Goal: Transaction & Acquisition: Download file/media

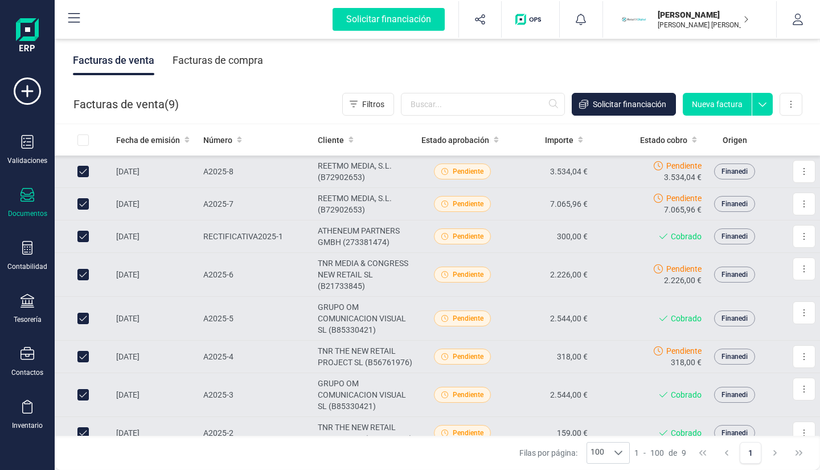
click at [87, 233] on input "Row Unselected 5027c69e-121f-4460-b935-19176cb72cf2" at bounding box center [82, 236] width 11 height 11
checkbox input "false"
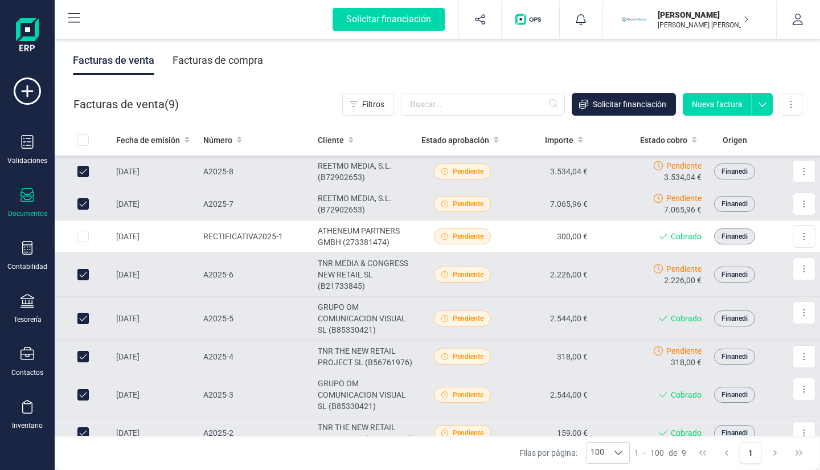
click at [86, 269] on input "Row Unselected 4bd67b1b-23c0-45ab-8482-6fe396cacbec" at bounding box center [82, 274] width 11 height 11
checkbox input "false"
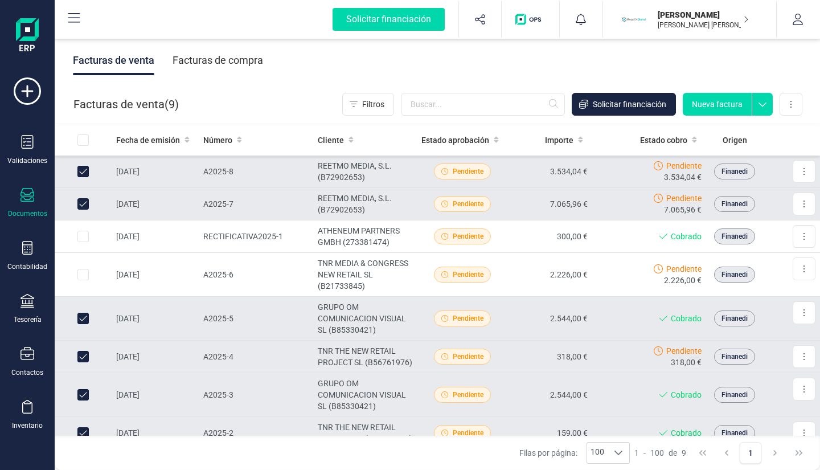
click at [89, 321] on td at bounding box center [83, 319] width 57 height 44
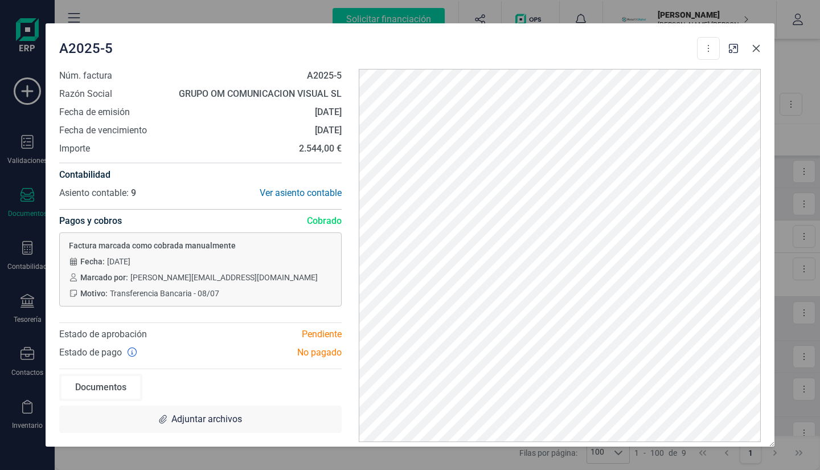
click at [755, 44] on icon "button" at bounding box center [756, 48] width 9 height 9
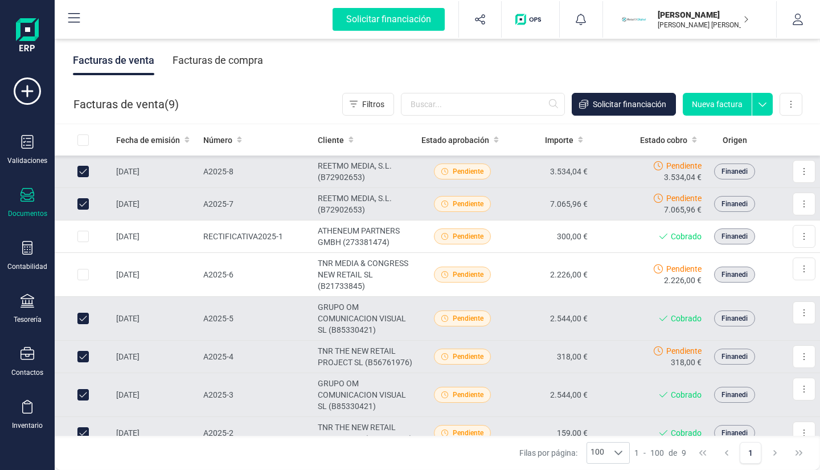
click at [84, 321] on input "Row Unselected a2054326-cd32-428d-b00a-bb51334475d4" at bounding box center [82, 318] width 11 height 11
checkbox input "false"
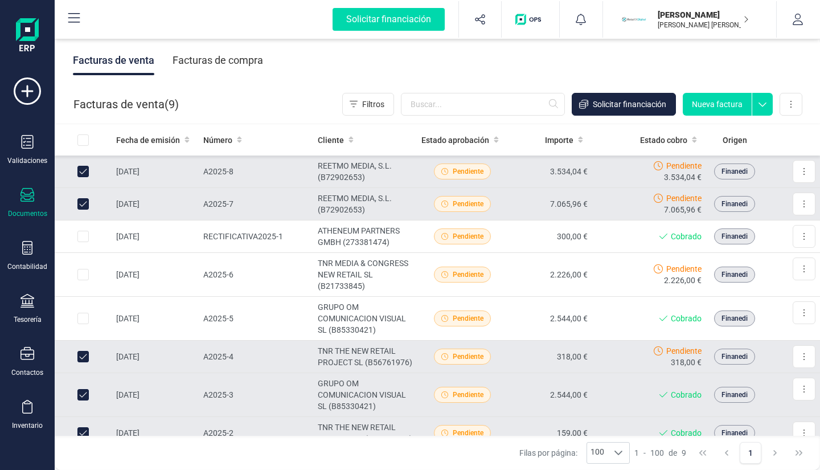
click at [87, 358] on input "Row Unselected 690a5590-7a26-40cf-80e1-90290ab89a9b" at bounding box center [82, 356] width 11 height 11
checkbox input "false"
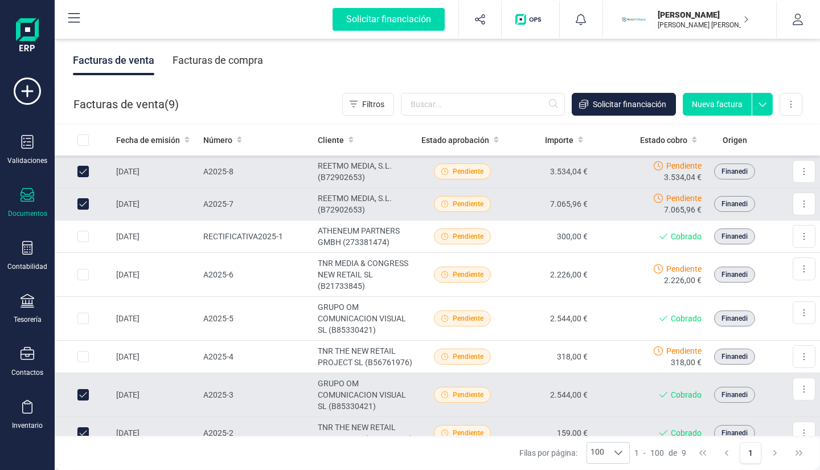
click at [89, 409] on td at bounding box center [83, 395] width 57 height 44
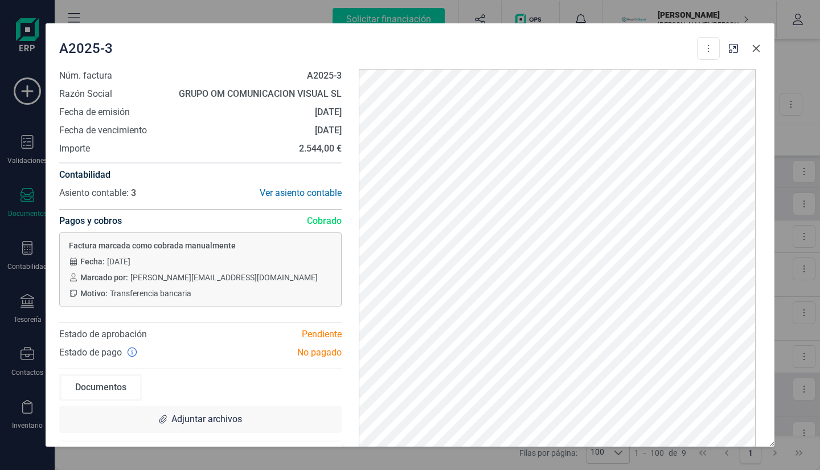
click at [757, 50] on icon "button" at bounding box center [756, 48] width 9 height 9
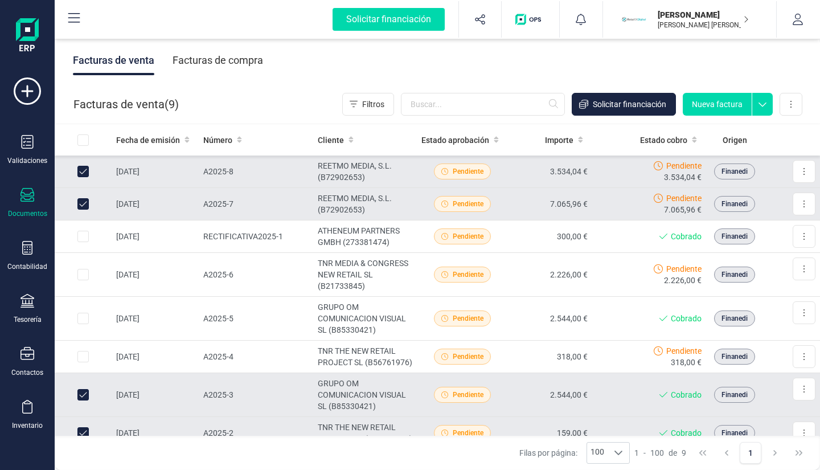
click at [83, 400] on input "Row Unselected 7210ae7a-6fec-4a53-819e-b3ca53ed17c0" at bounding box center [82, 394] width 11 height 11
checkbox input "false"
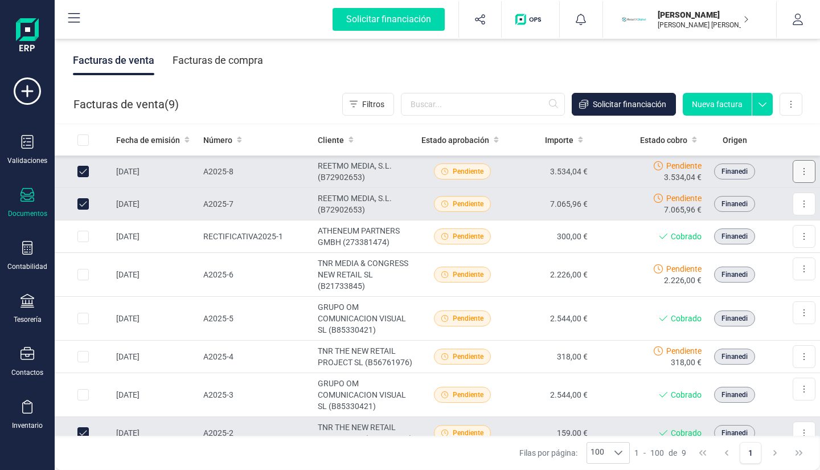
click at [802, 172] on button at bounding box center [804, 171] width 23 height 23
click at [785, 199] on span "Descargar documento" at bounding box center [754, 199] width 79 height 11
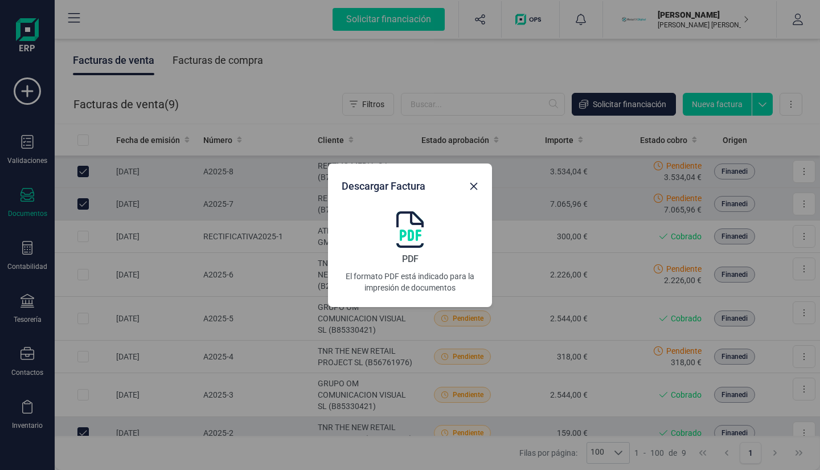
click at [410, 230] on img at bounding box center [409, 229] width 27 height 36
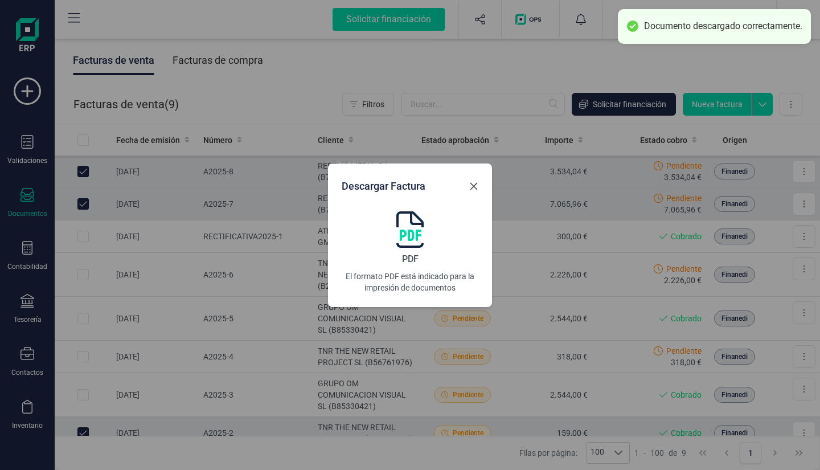
click at [472, 187] on icon "button" at bounding box center [473, 185] width 7 height 7
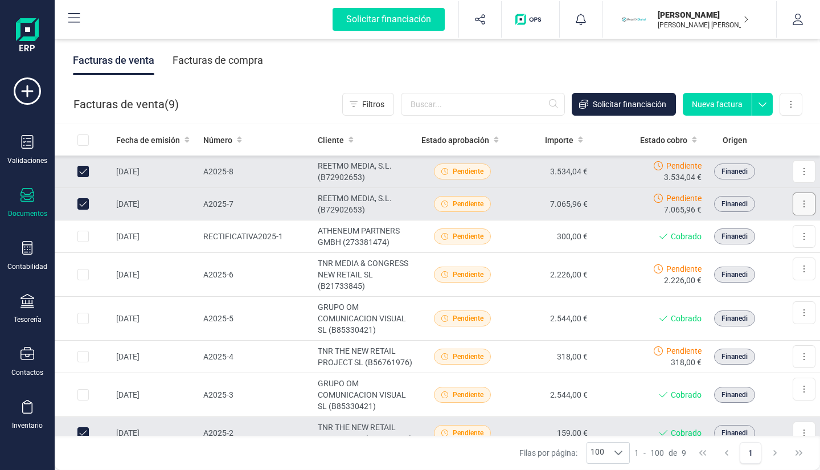
click at [804, 200] on button at bounding box center [804, 204] width 23 height 23
click at [776, 223] on button "Descargar documento" at bounding box center [755, 231] width 120 height 23
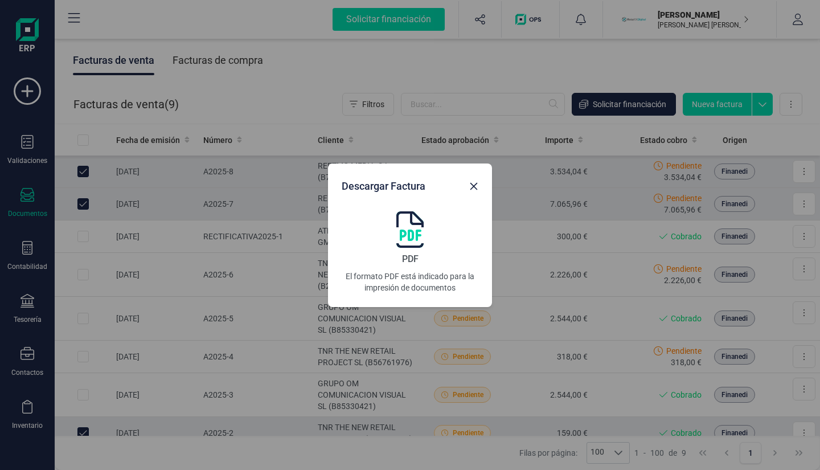
click at [415, 235] on img at bounding box center [409, 229] width 27 height 36
click at [474, 188] on icon "button" at bounding box center [473, 186] width 9 height 9
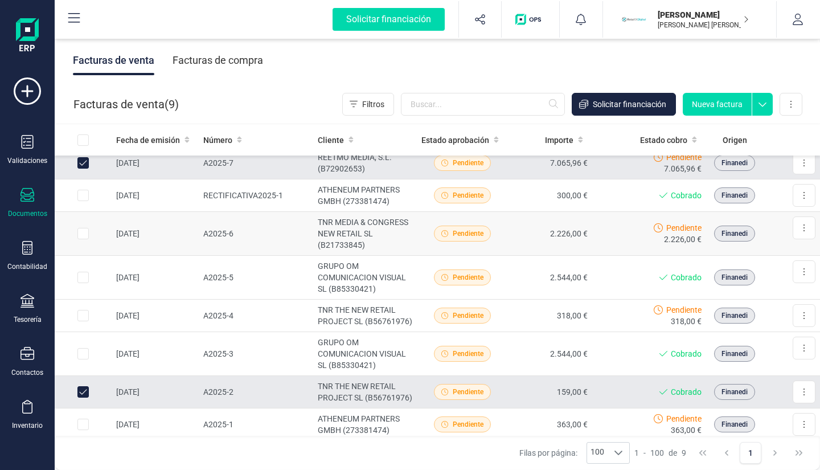
scroll to position [44, 0]
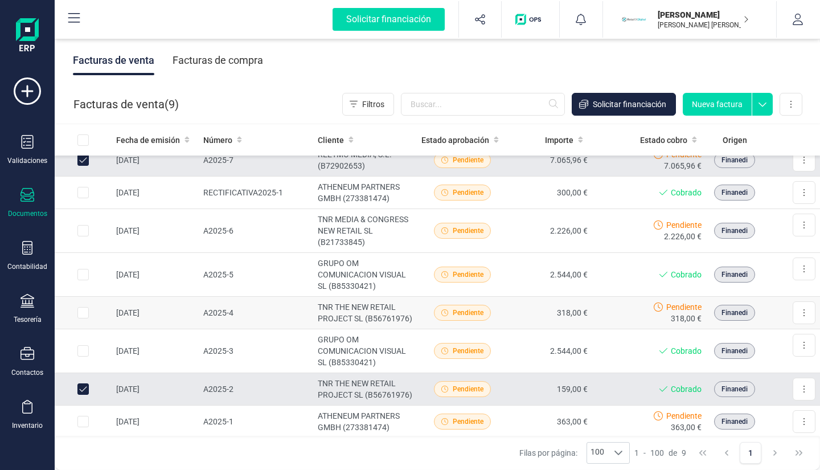
click at [329, 310] on td "TNR THE NEW RETAIL PROJECT SL (B56761976)" at bounding box center [365, 313] width 104 height 32
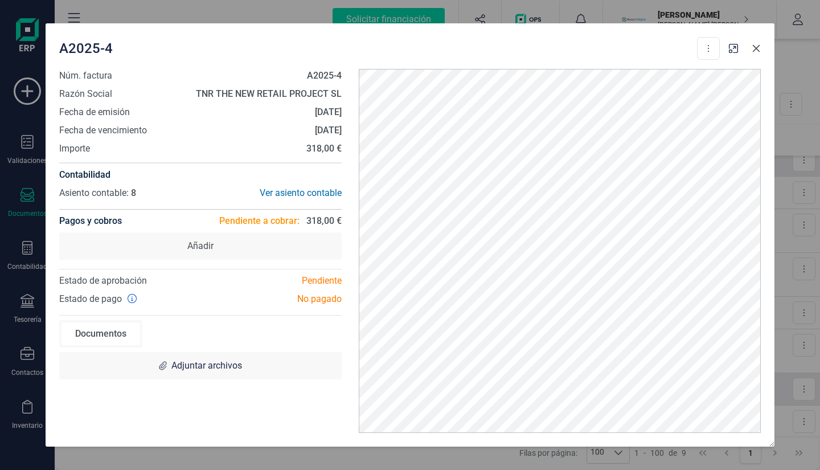
click at [754, 49] on icon "button" at bounding box center [756, 48] width 9 height 9
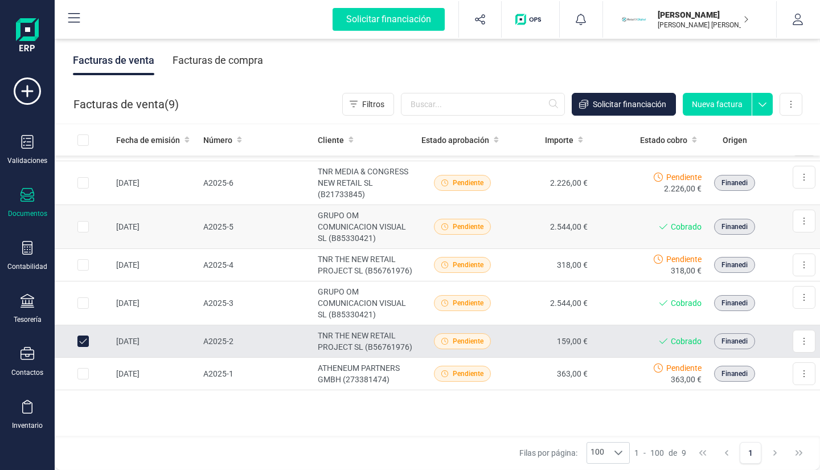
scroll to position [95, 0]
